Goal: Transaction & Acquisition: Purchase product/service

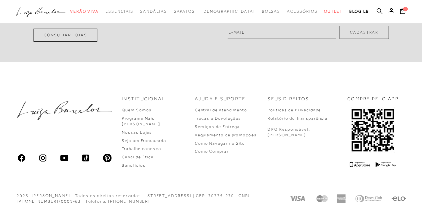
click at [380, 13] on icon at bounding box center [380, 11] width 6 height 6
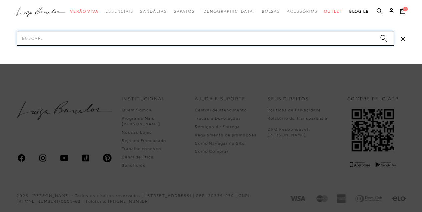
click at [354, 40] on input "Pesquisar" at bounding box center [206, 38] width 378 height 15
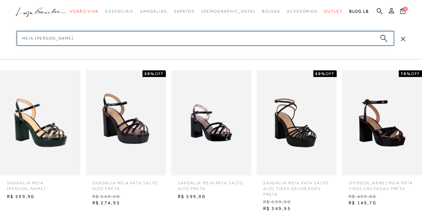
type input "MEIA [PERSON_NAME]"
click at [58, 127] on img at bounding box center [40, 122] width 80 height 105
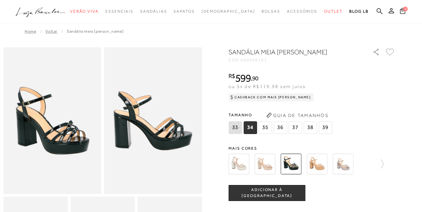
click at [273, 61] on div "CÓD: 600500101" at bounding box center [296, 60] width 134 height 4
click at [264, 130] on span "35" at bounding box center [265, 128] width 13 height 13
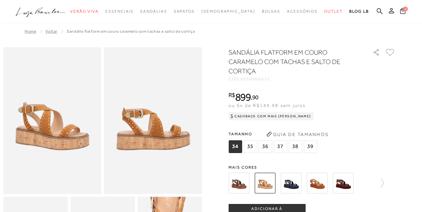
click at [377, 10] on ul ".a{fill-rule:evenodd;} Verão Viva Em alta Favoritos das Influenciadoras Apostas…" at bounding box center [206, 11] width 381 height 12
click at [378, 11] on icon at bounding box center [380, 11] width 6 height 6
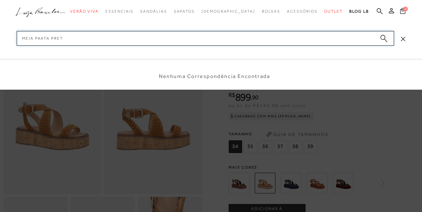
type input "meia paata preta"
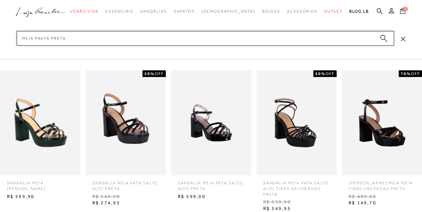
scroll to position [1020, 0]
